Goal: Task Accomplishment & Management: Manage account settings

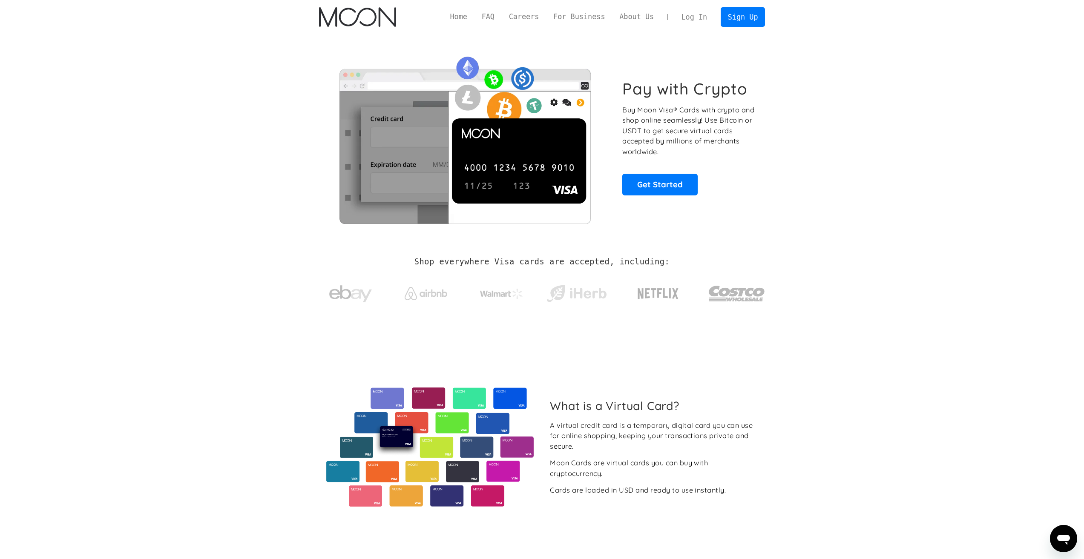
click at [699, 17] on link "Log In" at bounding box center [695, 17] width 40 height 19
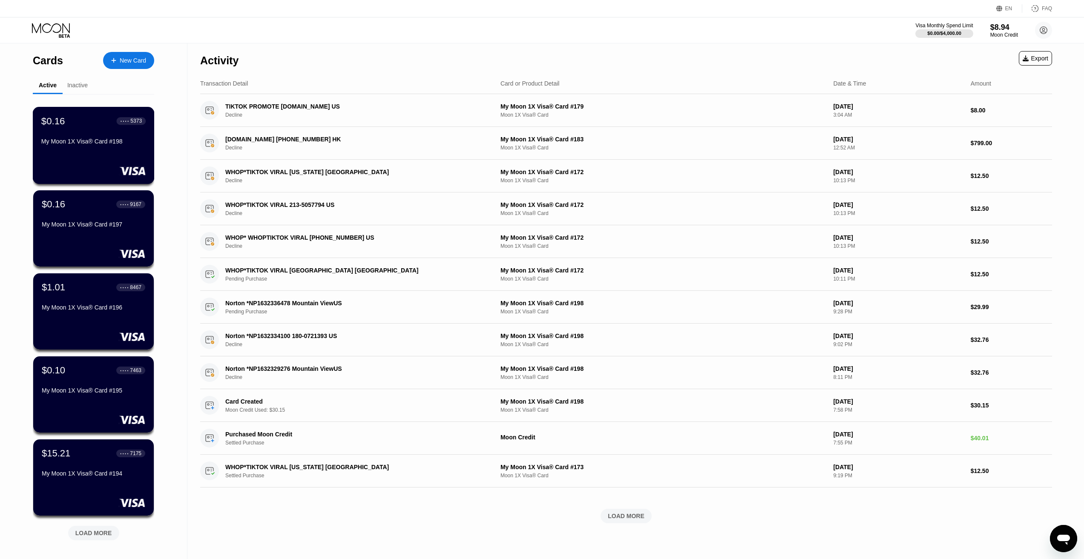
click at [113, 145] on div "My Moon 1X Visa® Card #198" at bounding box center [93, 141] width 104 height 7
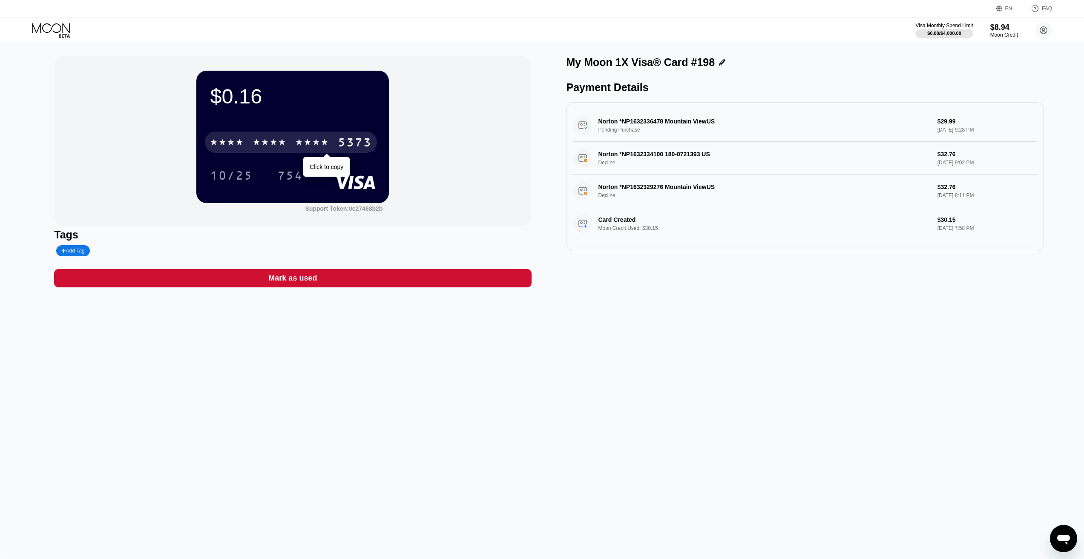
click at [314, 135] on div "* * * * * * * * * * * * 5373" at bounding box center [291, 142] width 172 height 21
